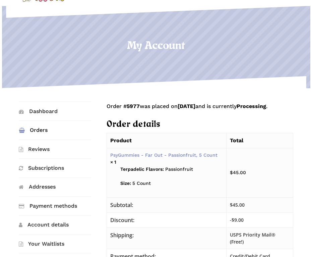
scroll to position [67, 0]
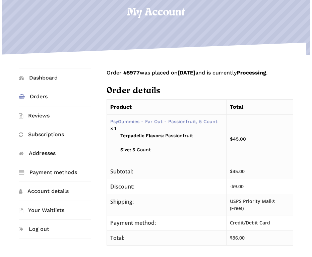
click at [166, 59] on div "Dashboard Orders Reviews Subscriptions Addresses Payment methods Account detail…" at bounding box center [156, 222] width 312 height 335
